Goal: Information Seeking & Learning: Learn about a topic

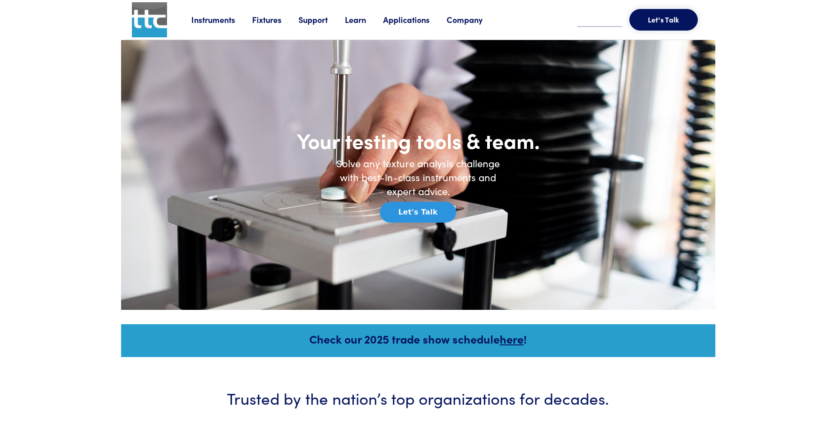
click at [397, 18] on link "Applications" at bounding box center [414, 19] width 63 height 11
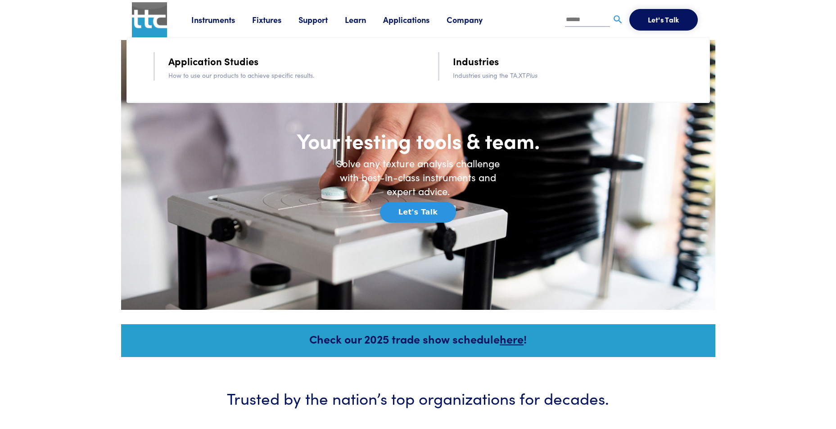
click at [576, 17] on input "text" at bounding box center [587, 21] width 45 height 14
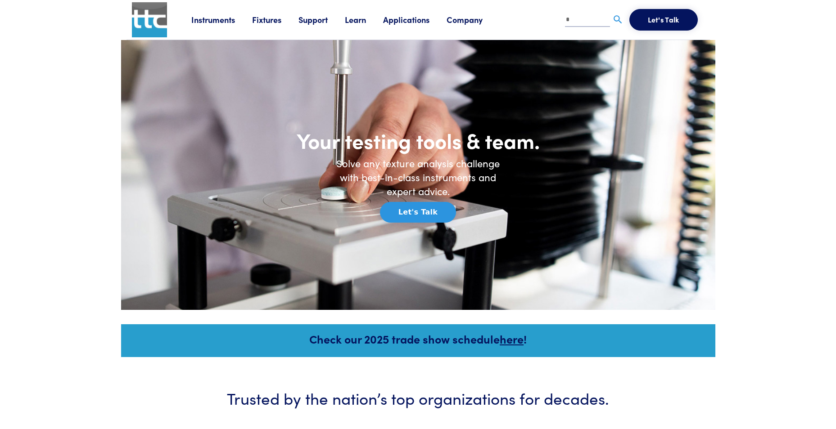
click at [575, 15] on input "*" at bounding box center [587, 21] width 45 height 14
type input "********"
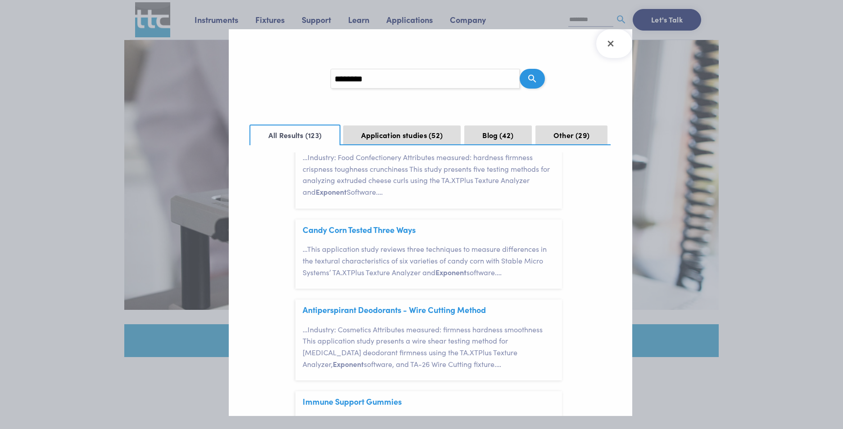
scroll to position [200, 0]
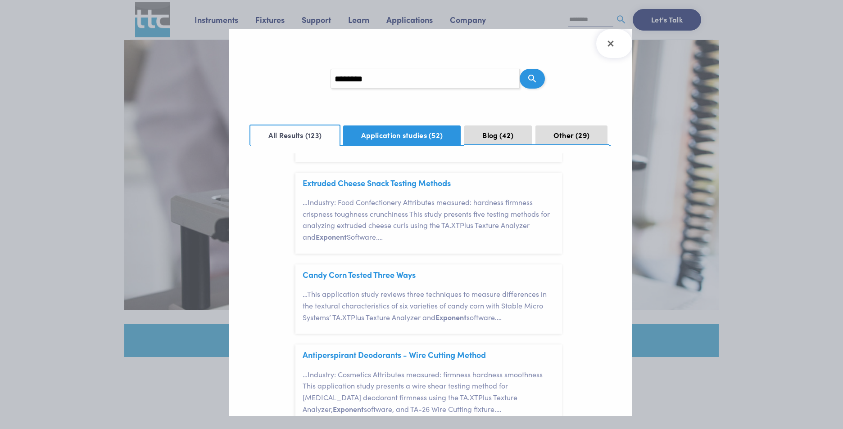
click at [401, 131] on button "Application studies 52" at bounding box center [401, 136] width 117 height 20
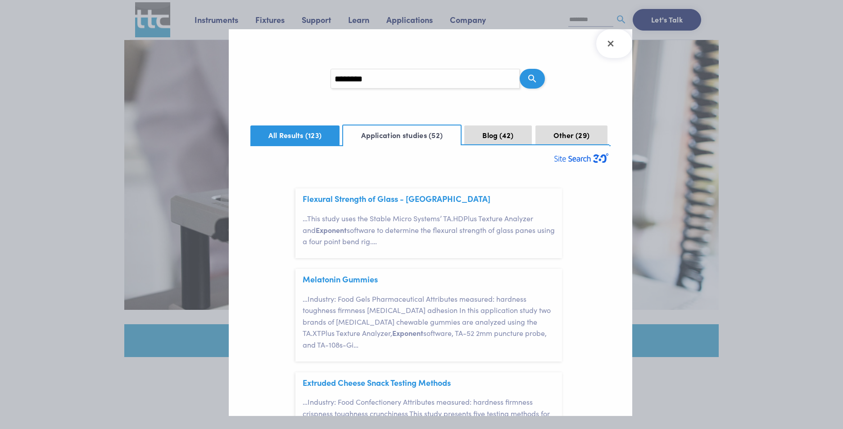
click at [296, 143] on button "All Results 123" at bounding box center [294, 136] width 89 height 20
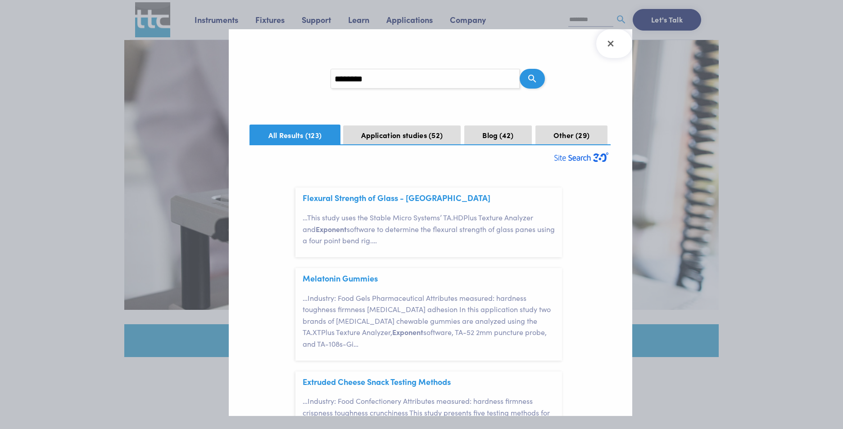
click at [299, 134] on button "All Results 123" at bounding box center [294, 135] width 91 height 21
click at [503, 136] on span "42" at bounding box center [506, 135] width 14 height 10
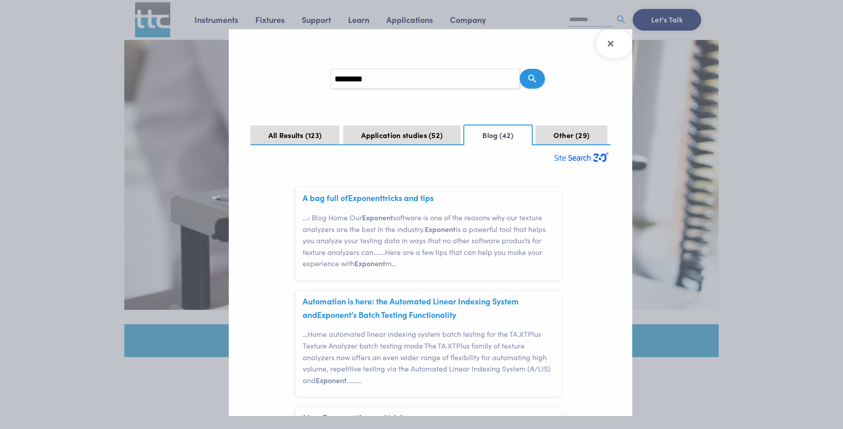
click at [388, 84] on input "********" at bounding box center [424, 79] width 189 height 20
click at [532, 76] on icon "Search" at bounding box center [532, 78] width 11 height 11
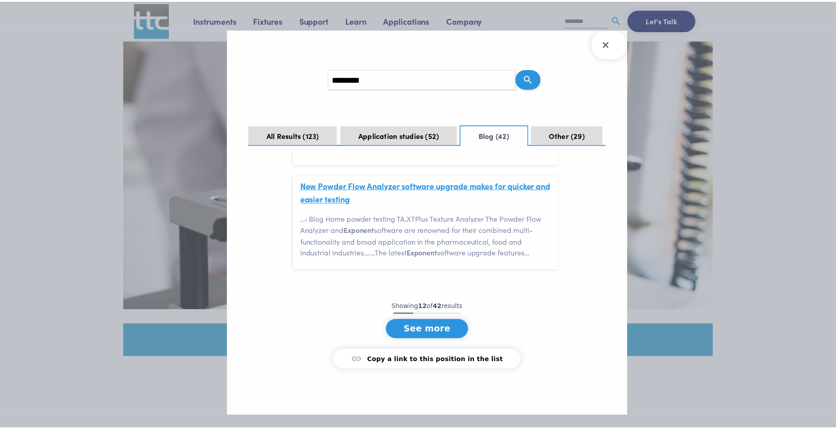
scroll to position [1148, 0]
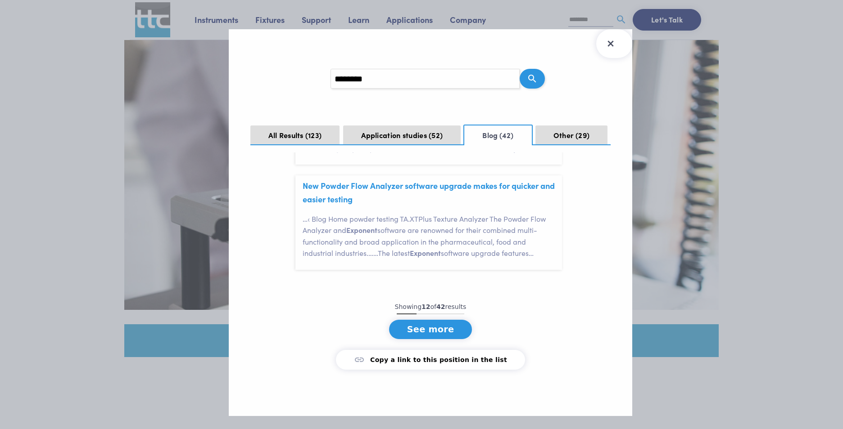
click at [612, 45] on icon "Close Search Results" at bounding box center [610, 44] width 6 height 6
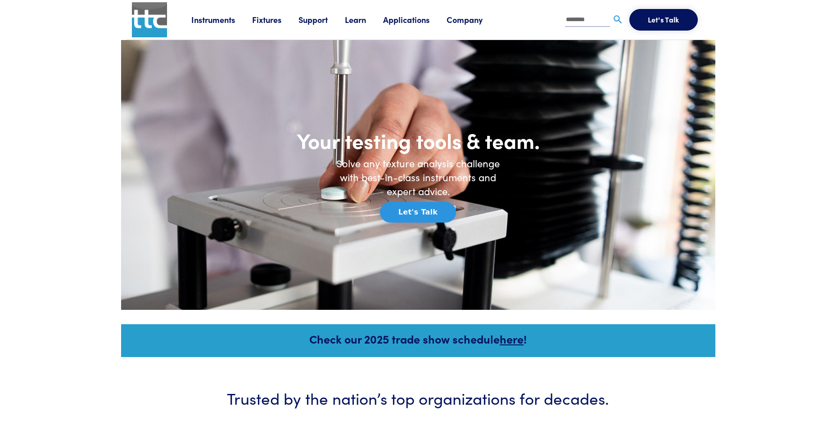
click at [412, 19] on link "Applications" at bounding box center [414, 19] width 63 height 11
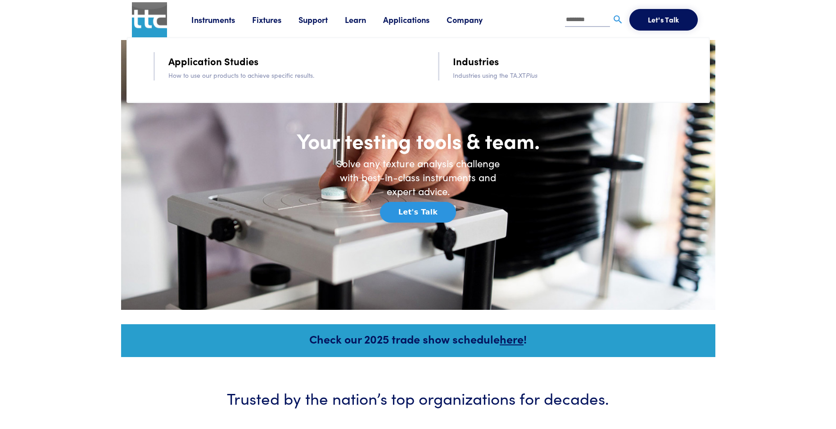
click at [205, 62] on link "Application Studies" at bounding box center [213, 61] width 90 height 16
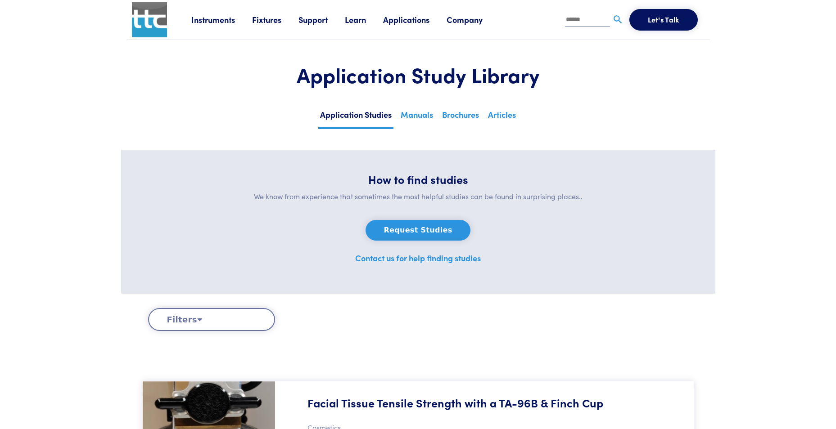
click at [413, 23] on link "Applications" at bounding box center [414, 19] width 63 height 11
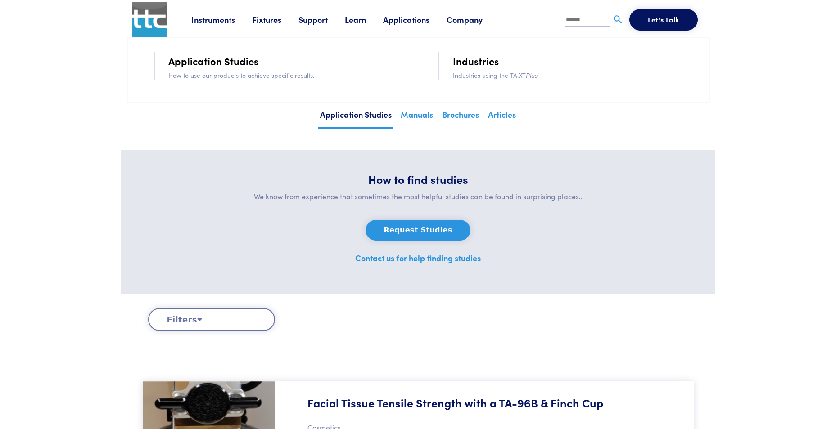
click at [575, 20] on input "text" at bounding box center [587, 21] width 45 height 14
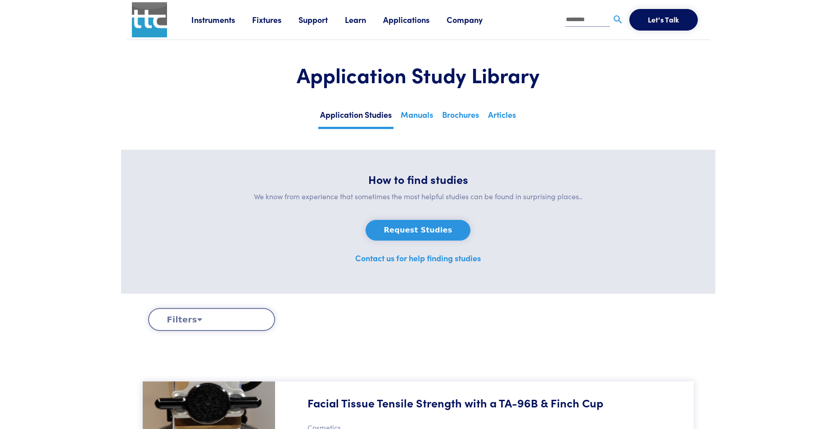
type input "********"
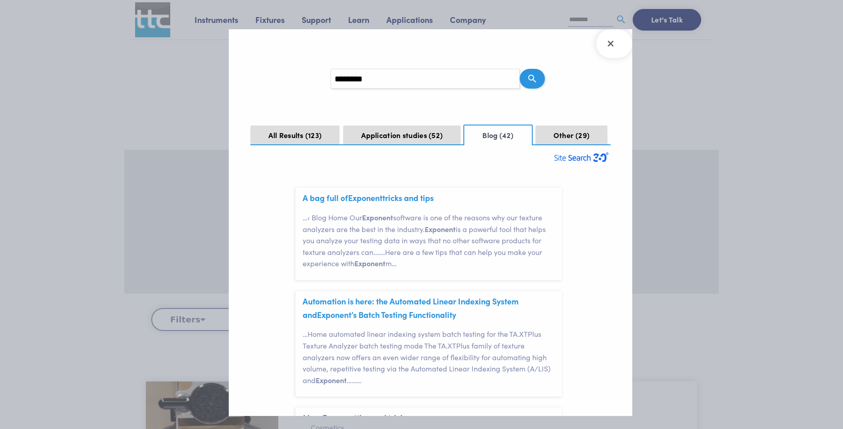
scroll to position [20, 0]
click at [302, 136] on button "All Results 123" at bounding box center [294, 136] width 89 height 20
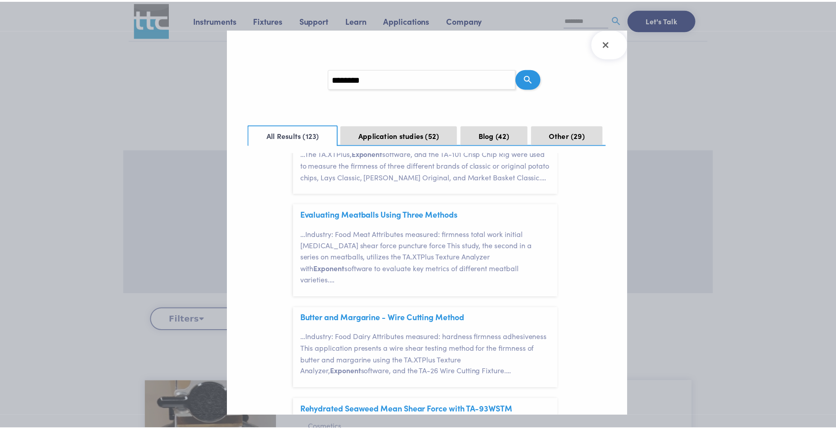
scroll to position [1010, 0]
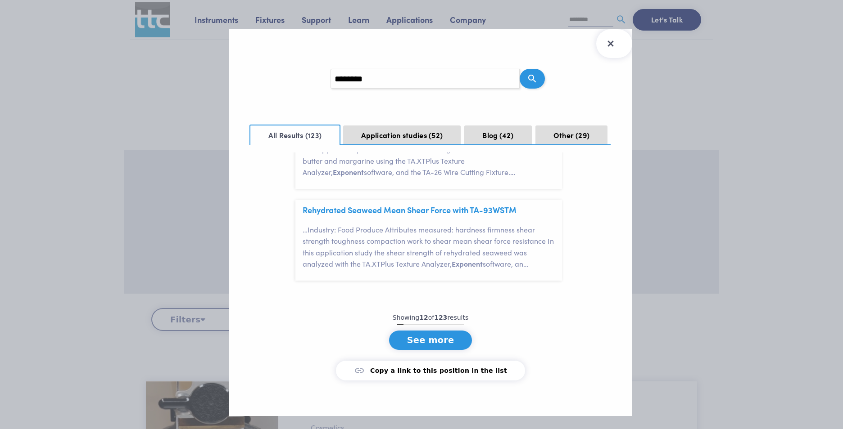
click at [613, 43] on icon "Close Search Results" at bounding box center [610, 43] width 14 height 14
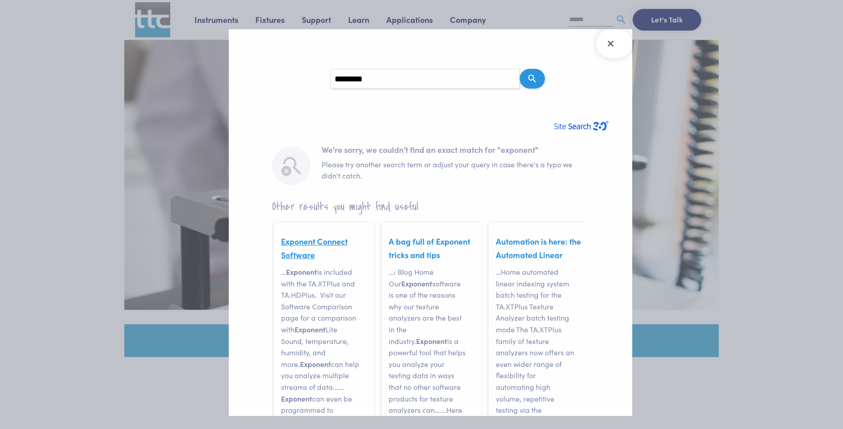
click at [297, 243] on link "Exponent Connect Software" at bounding box center [314, 248] width 67 height 25
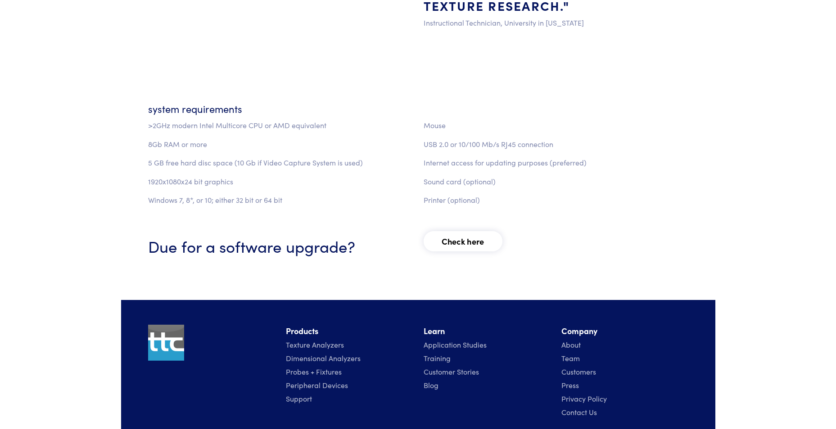
scroll to position [1156, 0]
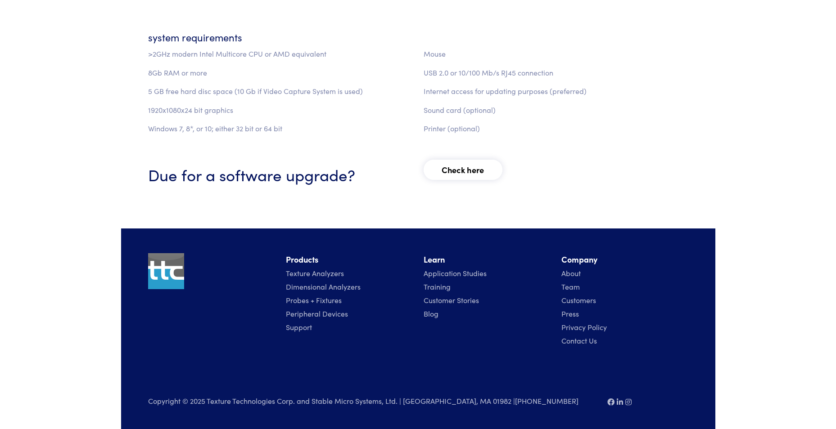
click at [464, 167] on link "Check here" at bounding box center [463, 170] width 79 height 20
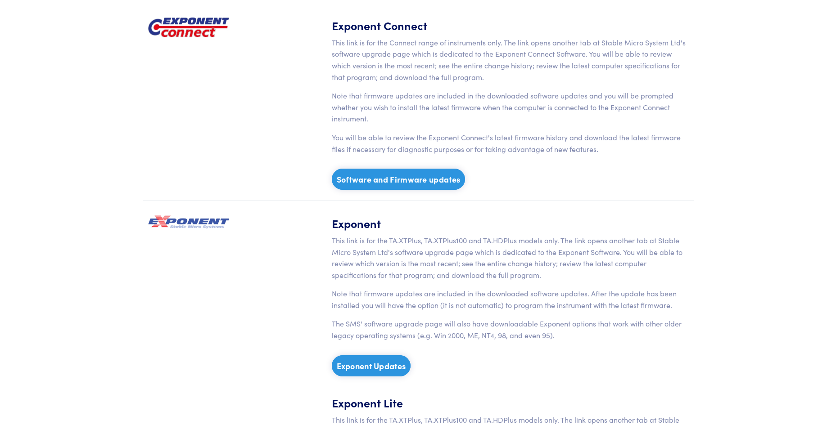
scroll to position [225, 0]
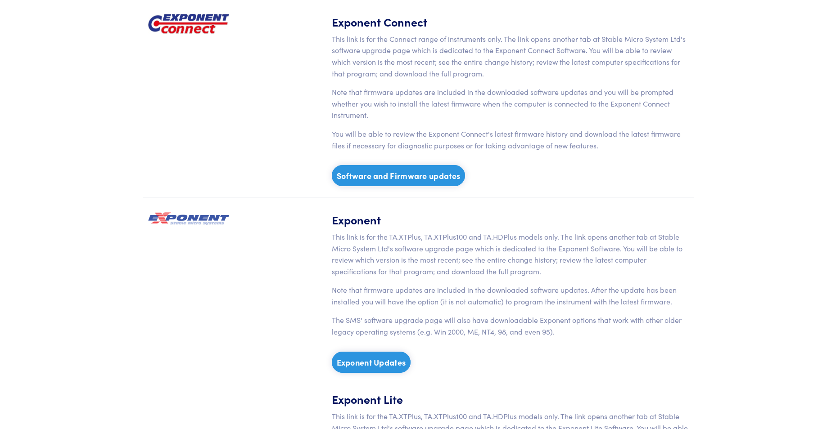
click at [365, 365] on link "Exponent Updates" at bounding box center [371, 362] width 79 height 21
